Goal: Connect with others: Connect with other users

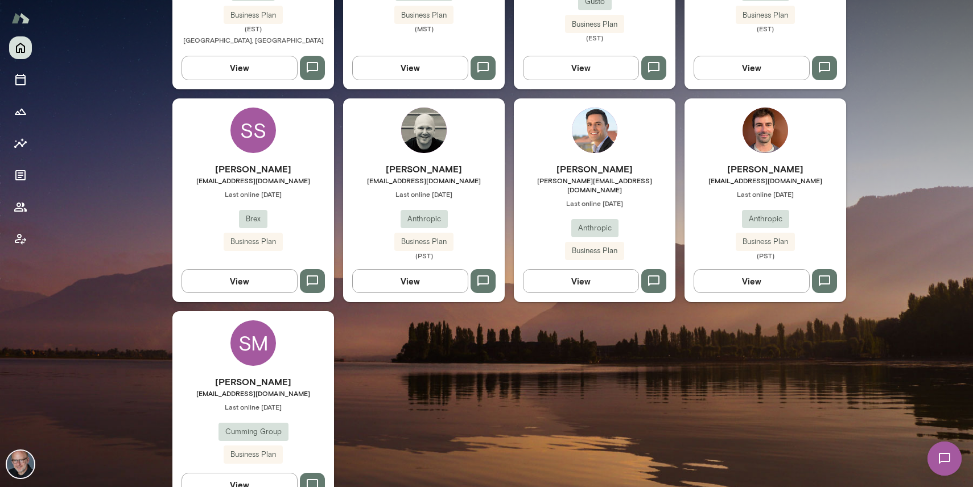
scroll to position [722, 0]
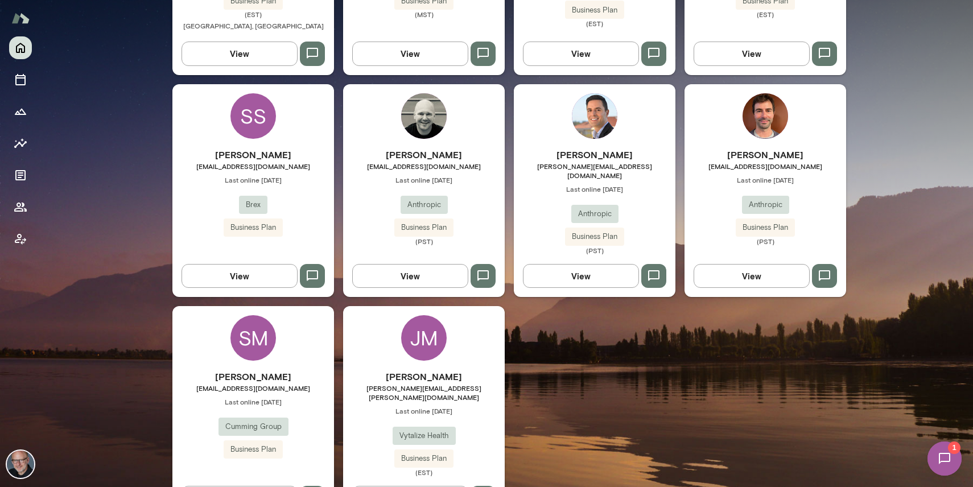
scroll to position [743, 0]
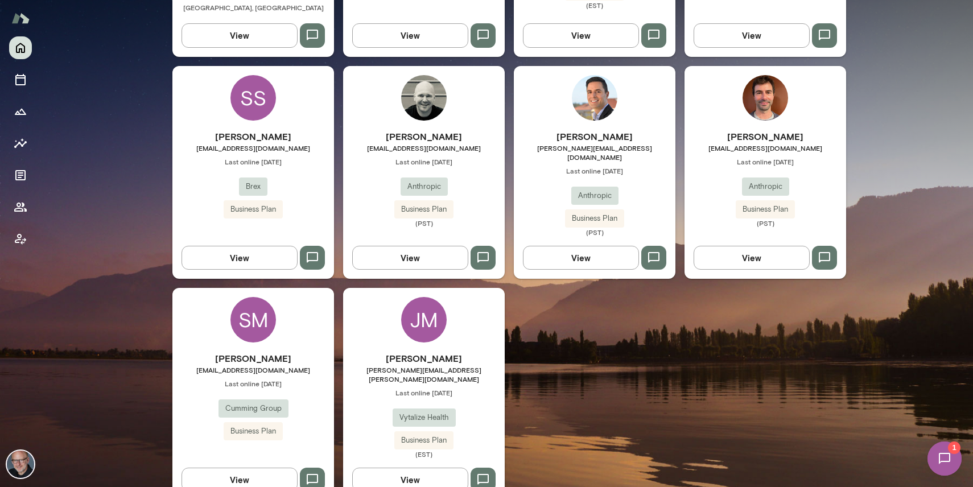
click at [388, 311] on div "JM Jason McLean jason.mclean@vytalizehealth.com Last online September 30 Vytali…" at bounding box center [424, 394] width 162 height 213
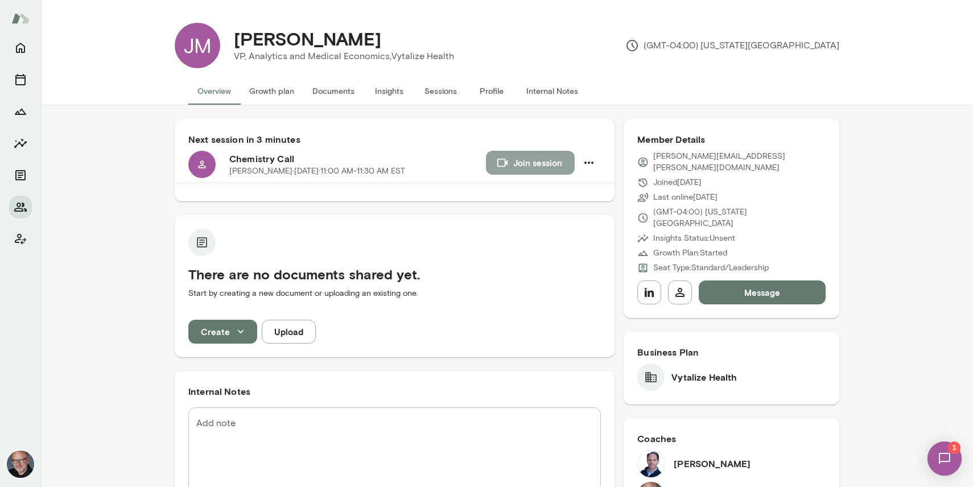
click at [519, 163] on button "Join session" at bounding box center [530, 163] width 89 height 24
